Goal: Communication & Community: Answer question/provide support

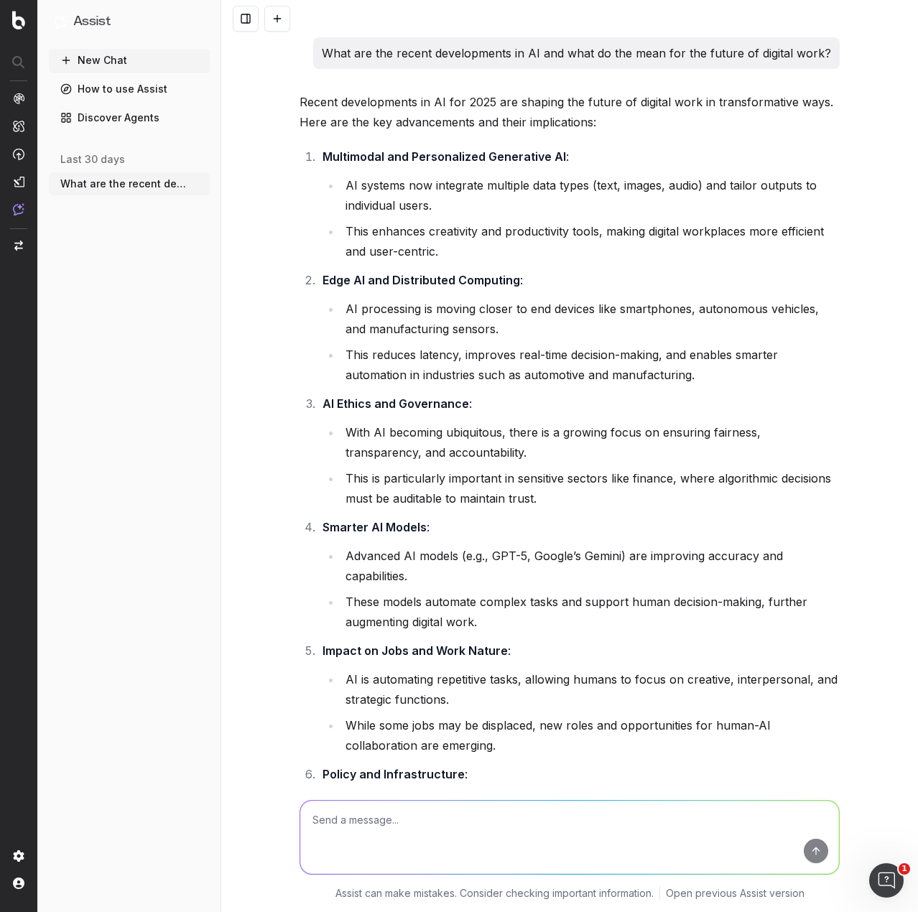
scroll to position [65542, 0]
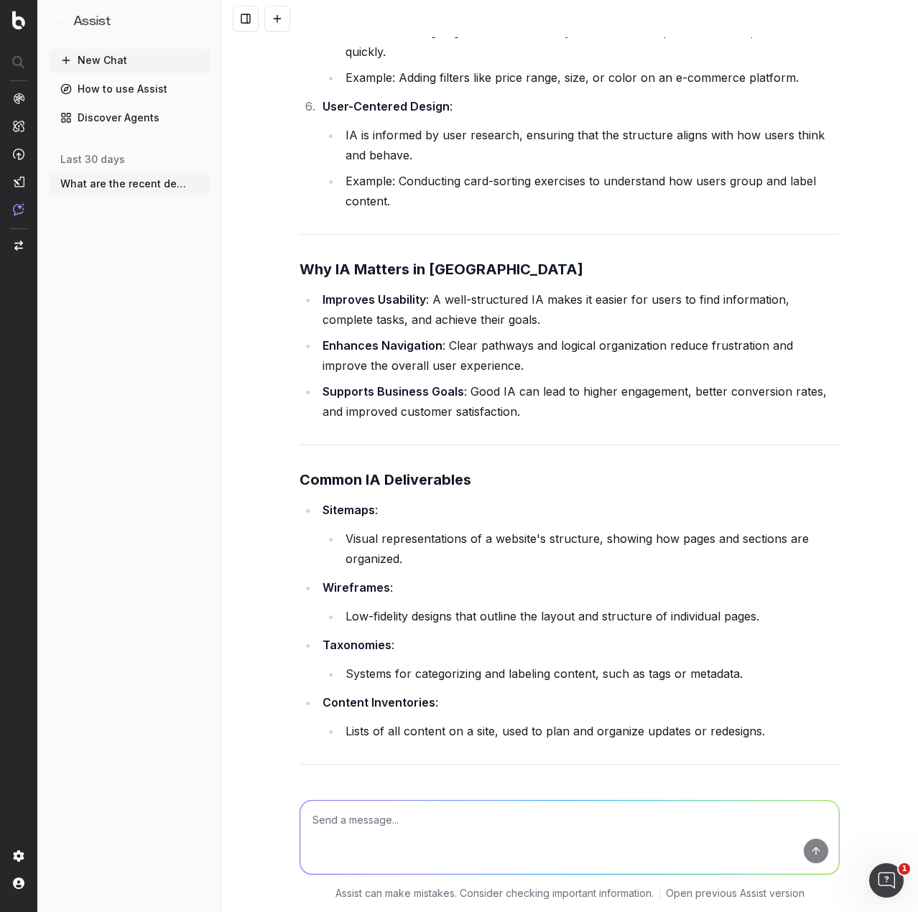
click at [202, 182] on icon "button" at bounding box center [199, 183] width 11 height 11
click at [255, 182] on div "Delete" at bounding box center [255, 183] width 90 height 23
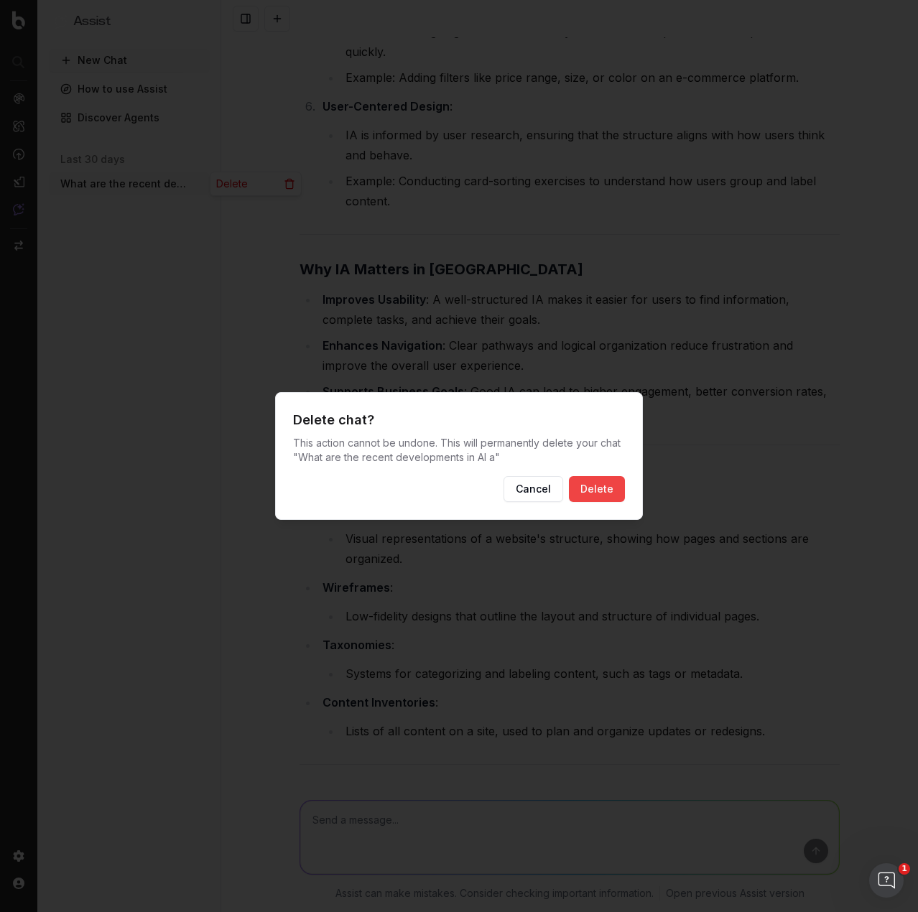
click at [598, 447] on button "Delete" at bounding box center [597, 489] width 56 height 26
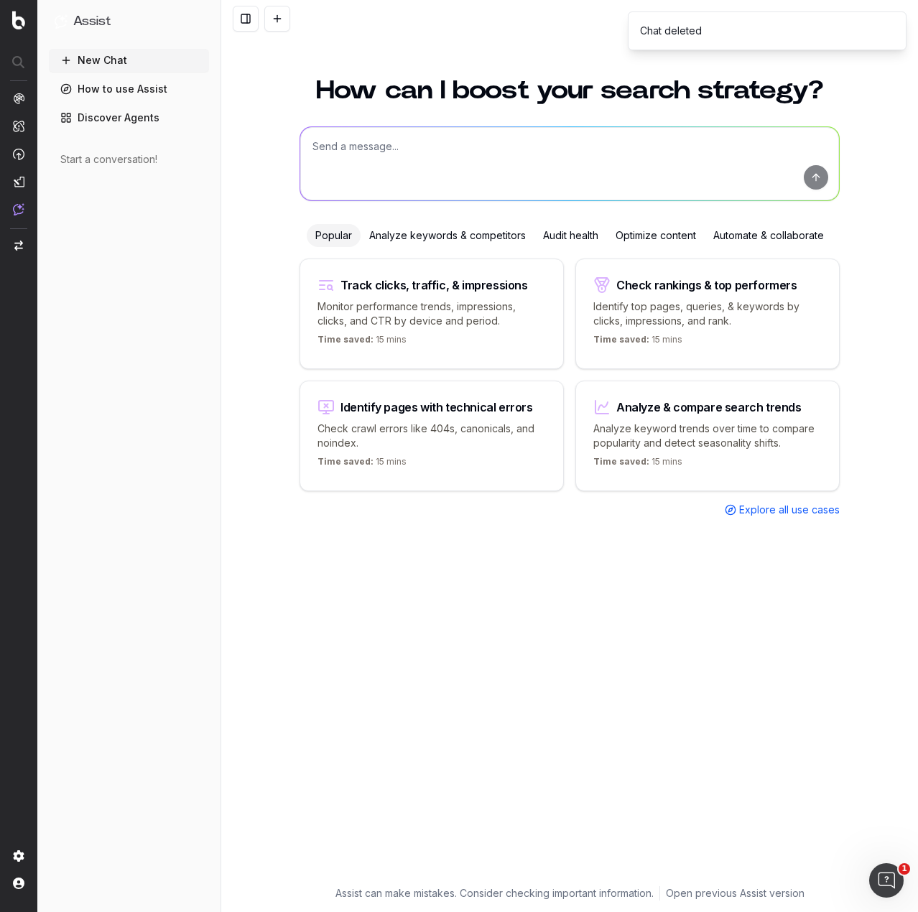
click at [451, 146] on textarea at bounding box center [569, 163] width 539 height 73
click at [390, 149] on textarea at bounding box center [569, 163] width 539 height 73
paste textarea "LORe Ipsu dolor si a Conse Adipi 1? Eli Seddo Eiusm 8 tem incidi, utlabor e dol…"
type textarea "Lor ipsumdol sitamet cons adi eli seddoeius: TEMp Inci utlab et d Magna Aliqu 7…"
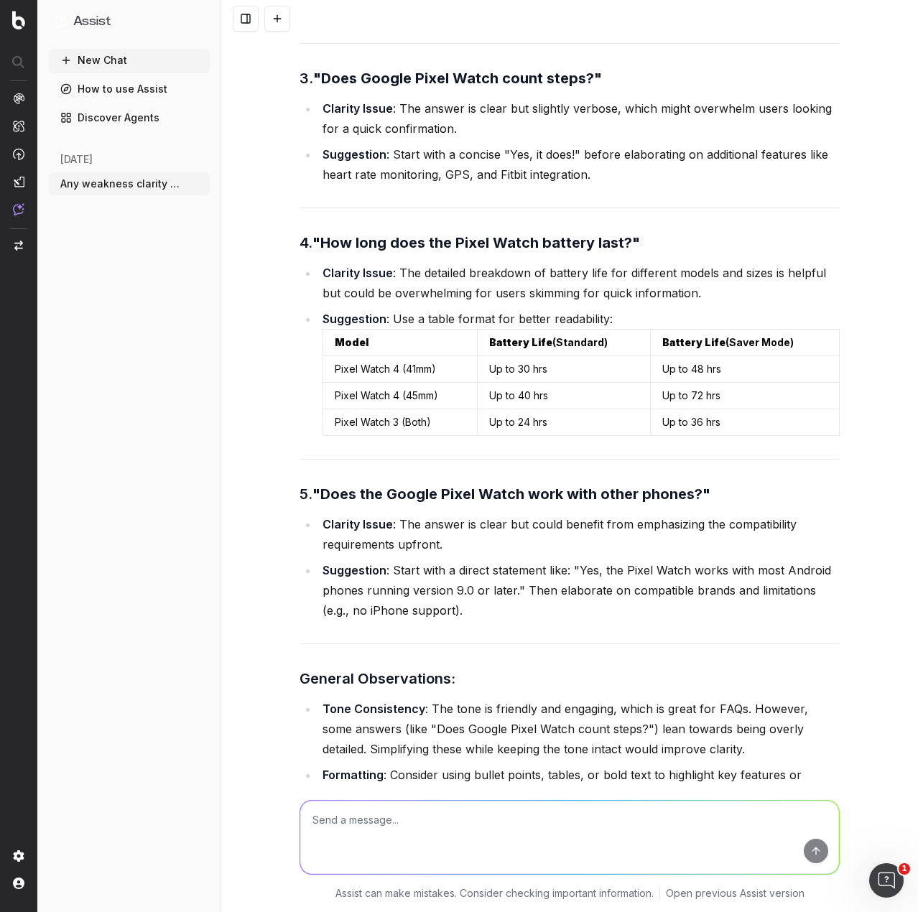
scroll to position [1969, 0]
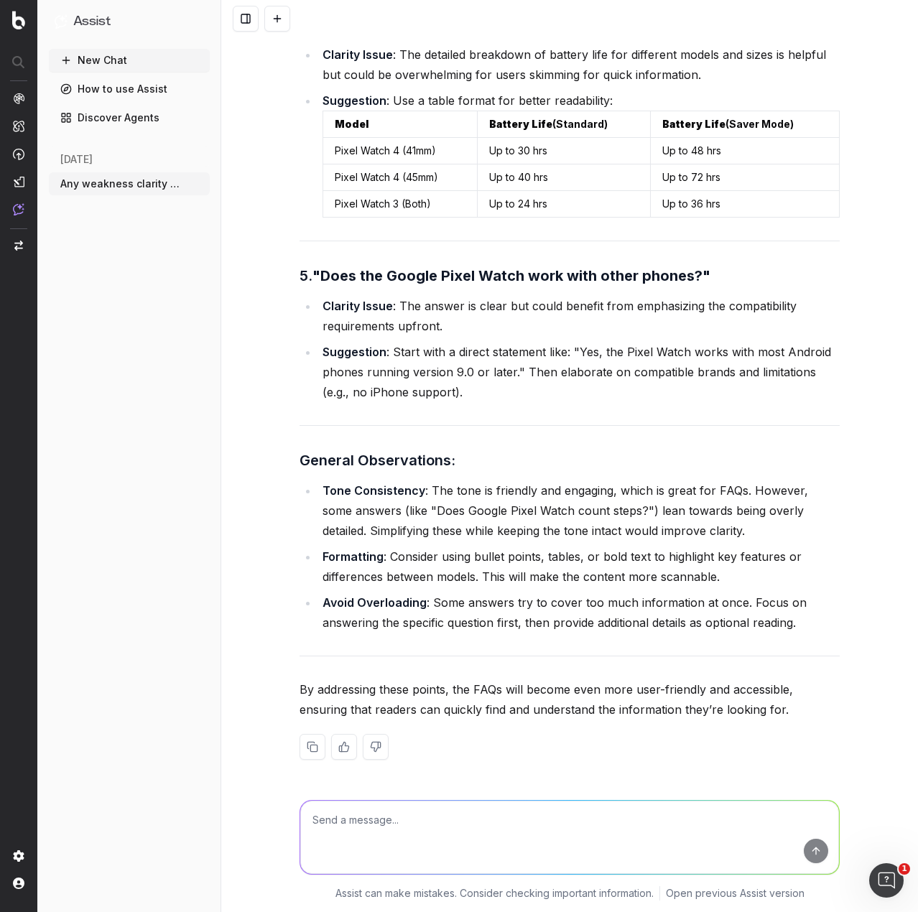
click at [487, 447] on textarea at bounding box center [569, 837] width 539 height 73
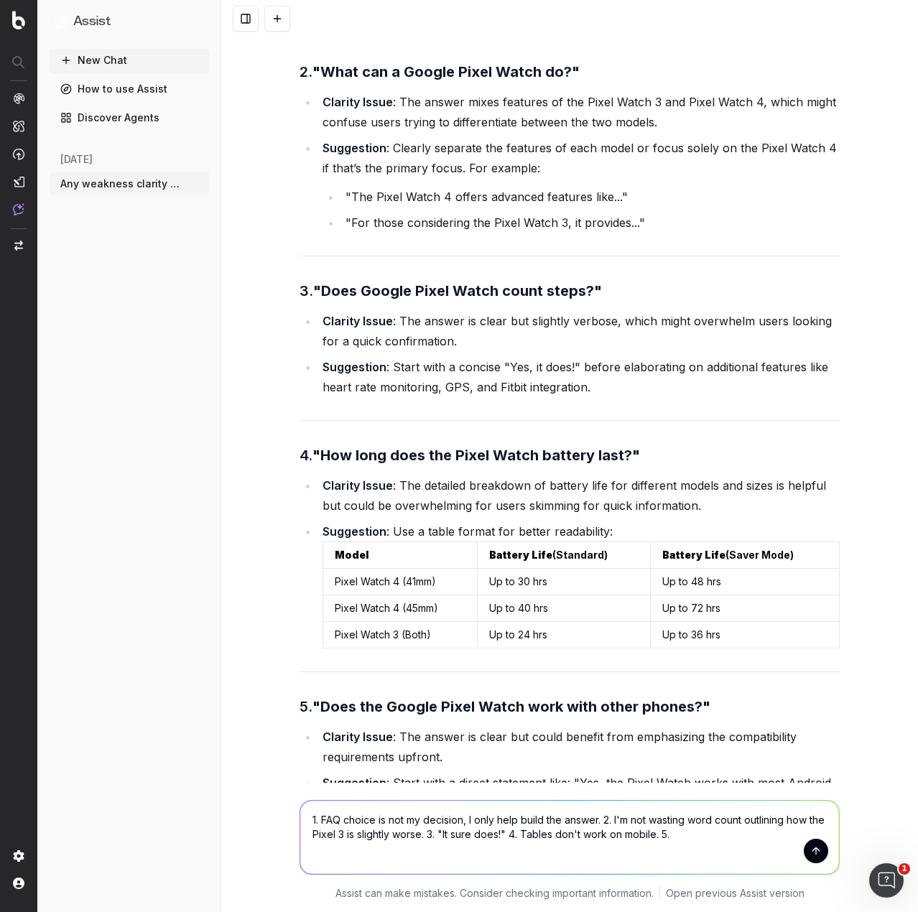
scroll to position [1754, 0]
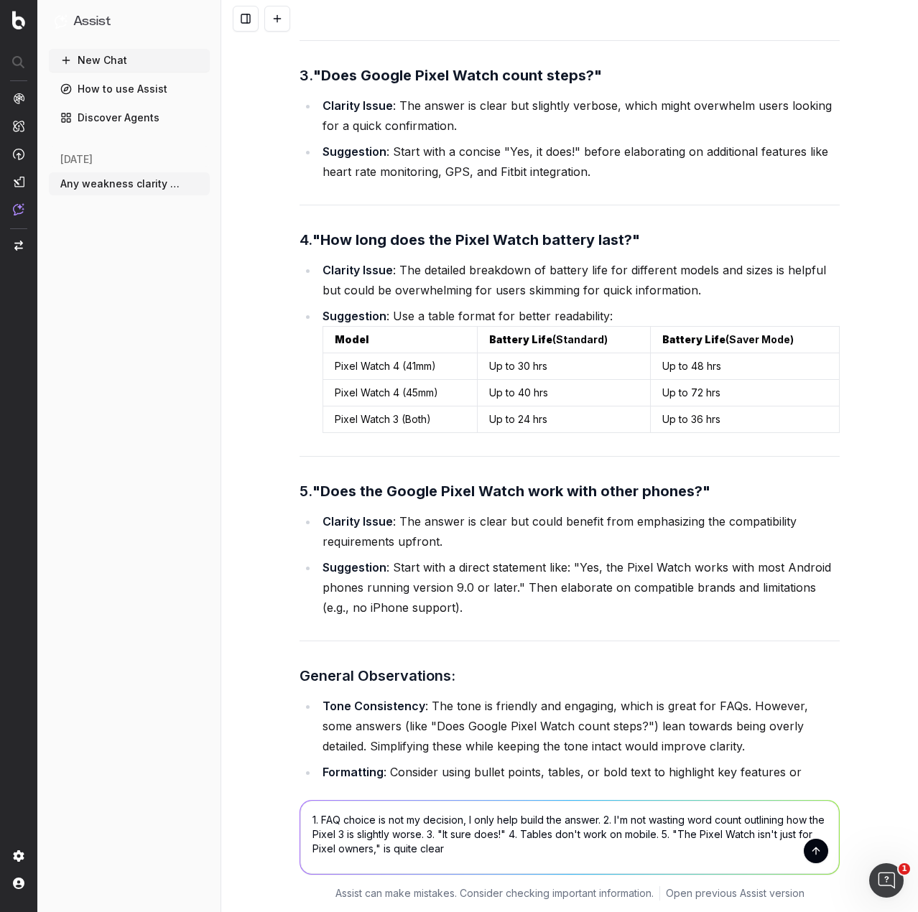
type textarea "1. FAQ choice is not my decision, I only help build the answer. 2. I'm not wast…"
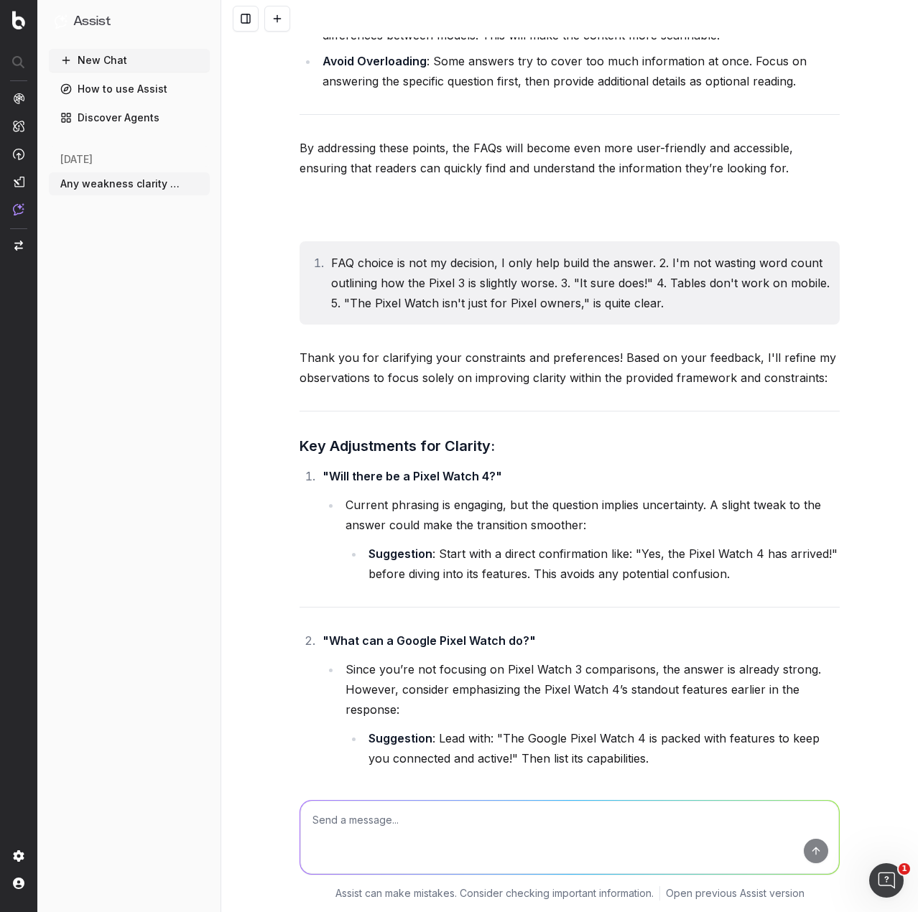
scroll to position [2603, 0]
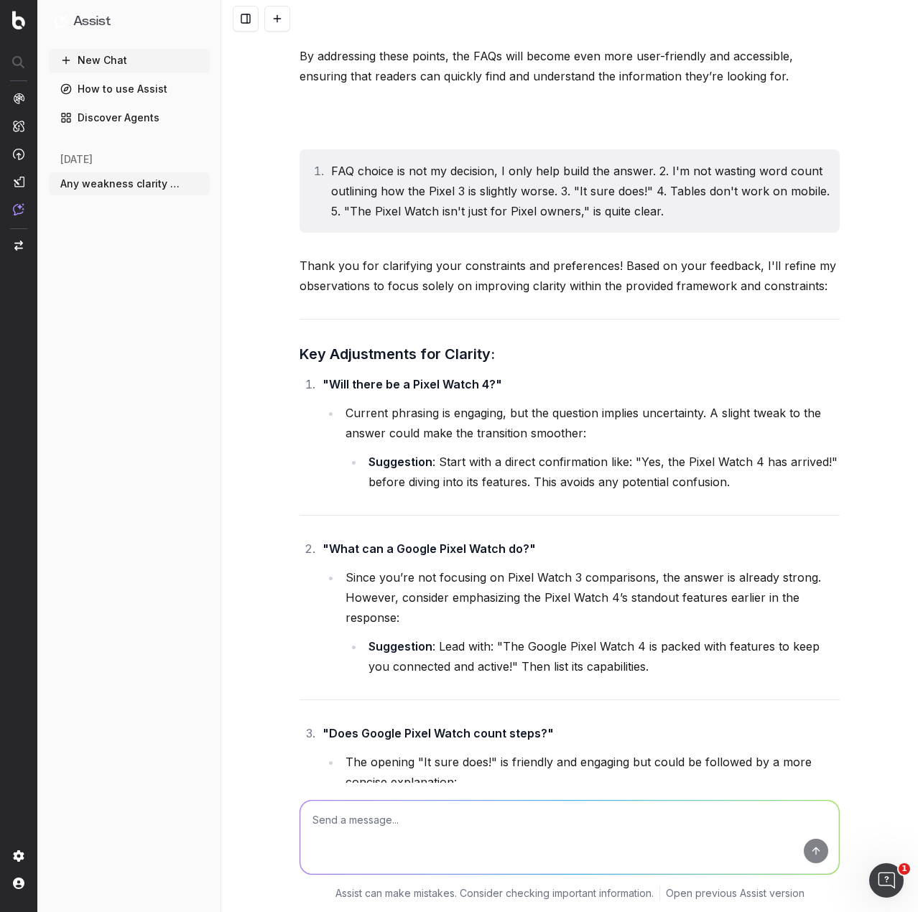
click at [432, 447] on textarea at bounding box center [569, 837] width 539 height 73
type textarea "L"
type textarea "Okay so if someone asks "hey, will there be a pixel watch 4" and another person…"
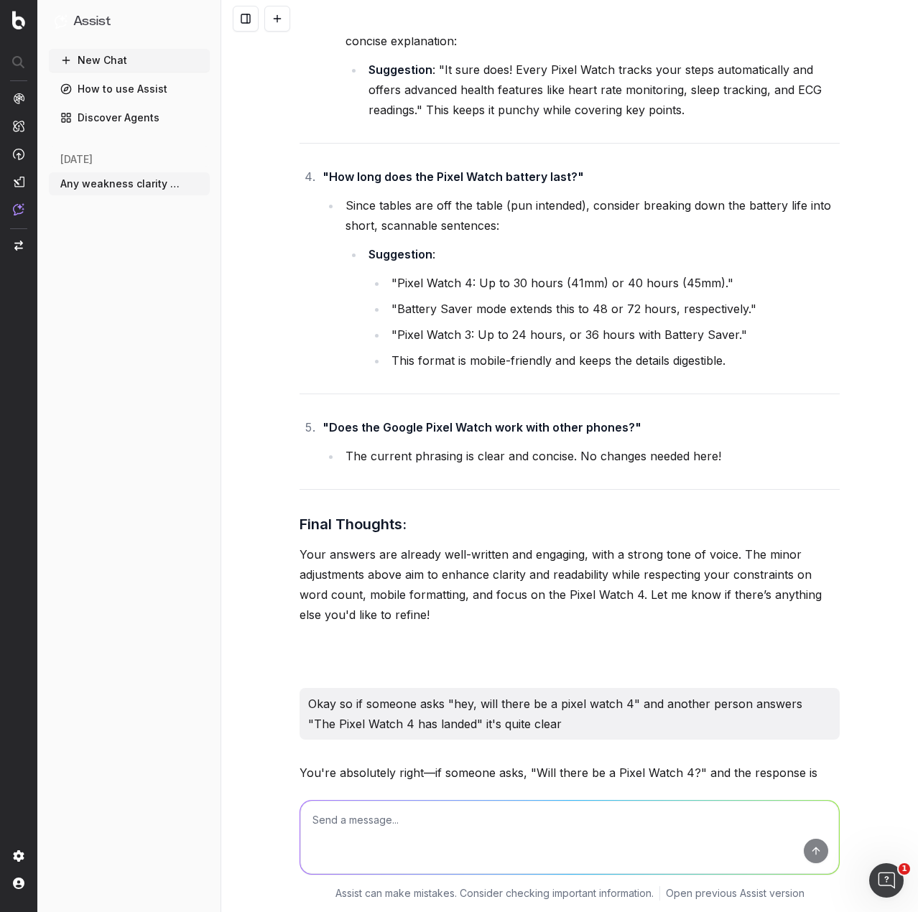
scroll to position [3522, 0]
